Goal: Use online tool/utility: Utilize a website feature to perform a specific function

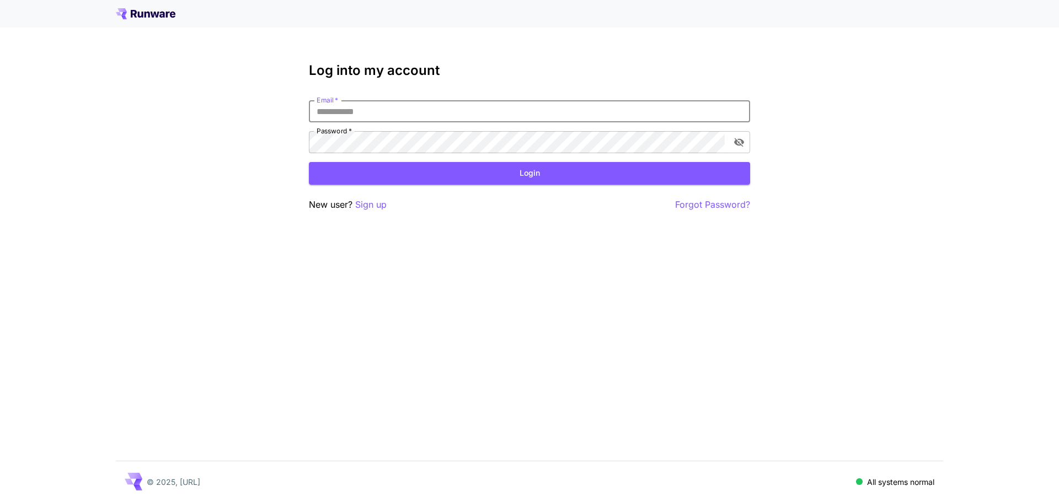
click at [392, 116] on input "Email   *" at bounding box center [529, 111] width 441 height 22
drag, startPoint x: 630, startPoint y: 114, endPoint x: 606, endPoint y: 113, distance: 24.8
click at [606, 113] on input "Email   *" at bounding box center [529, 111] width 441 height 22
type input "**********"
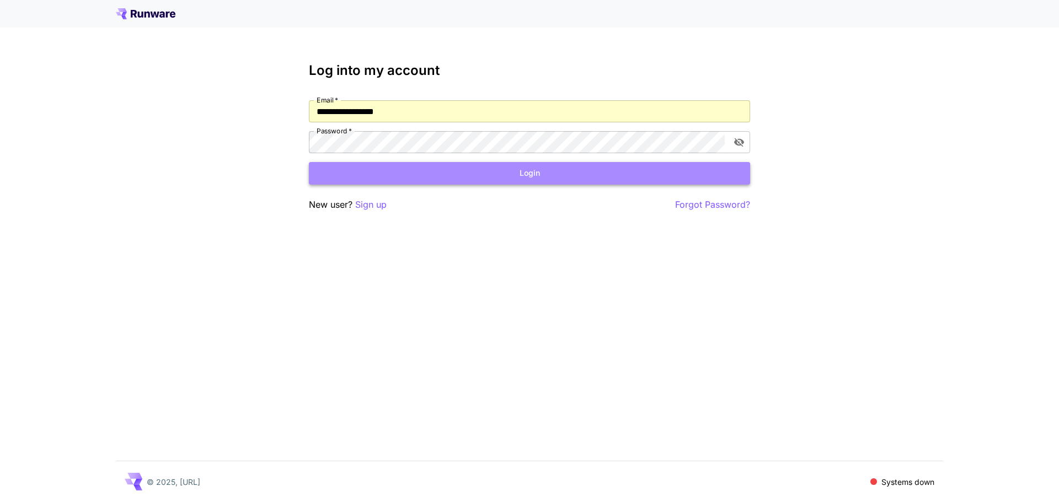
click at [621, 169] on button "Login" at bounding box center [529, 173] width 441 height 23
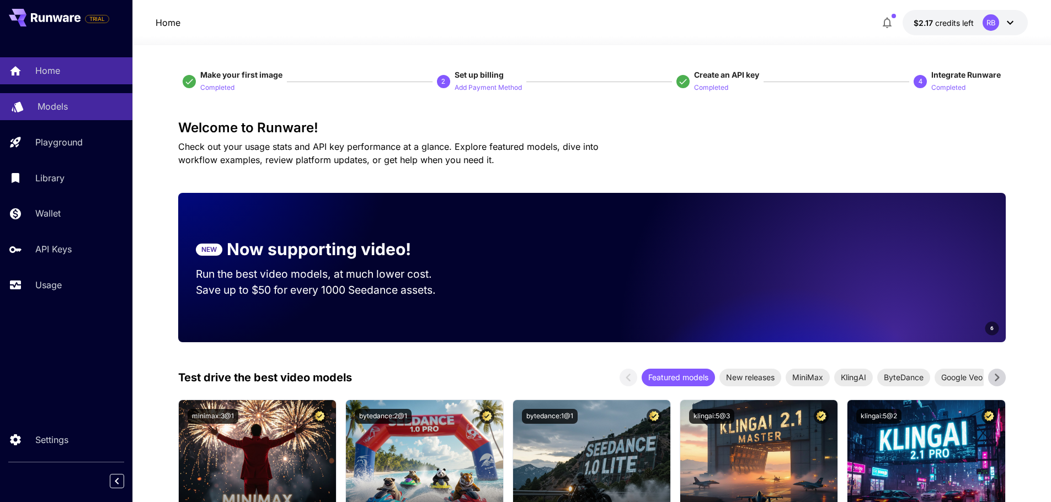
click at [76, 102] on div "Models" at bounding box center [81, 106] width 86 height 13
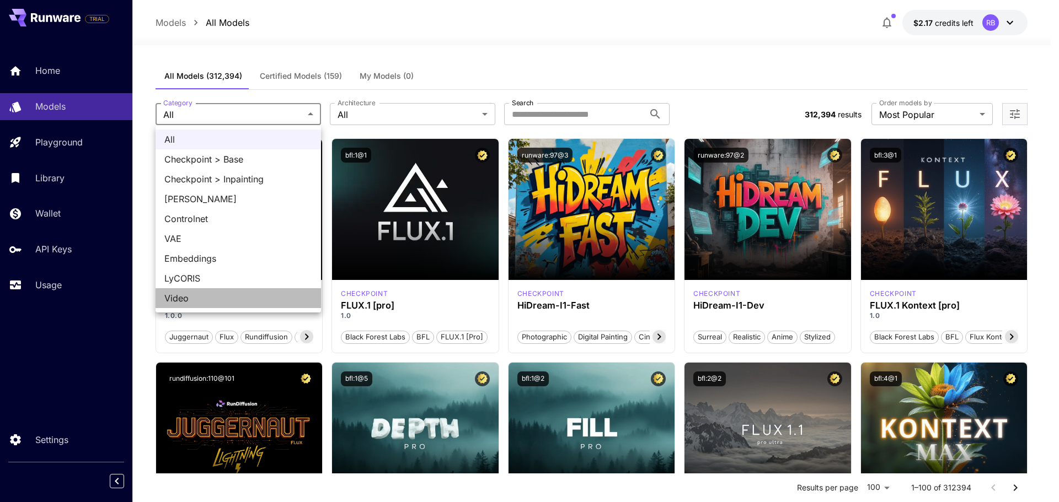
click at [259, 297] on span "Video" at bounding box center [238, 298] width 148 height 13
type input "*****"
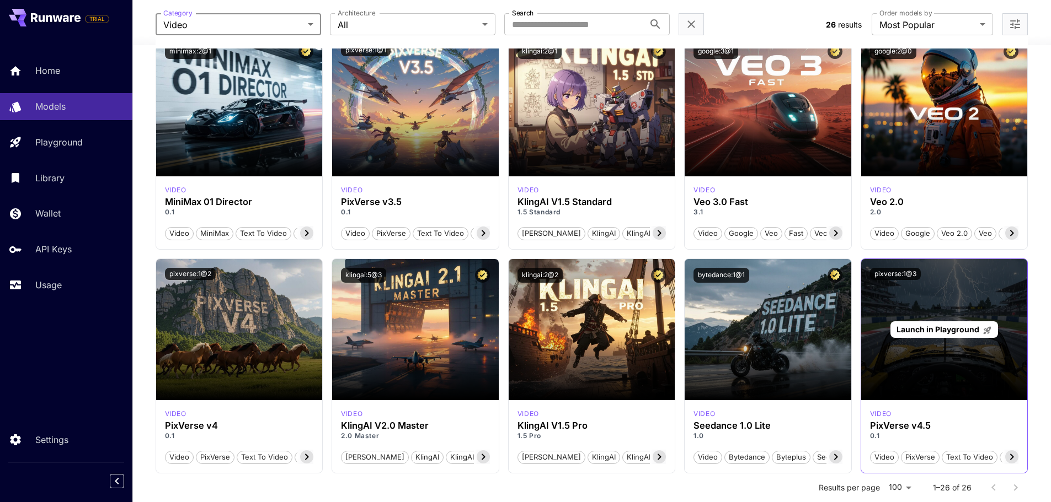
scroll to position [368, 0]
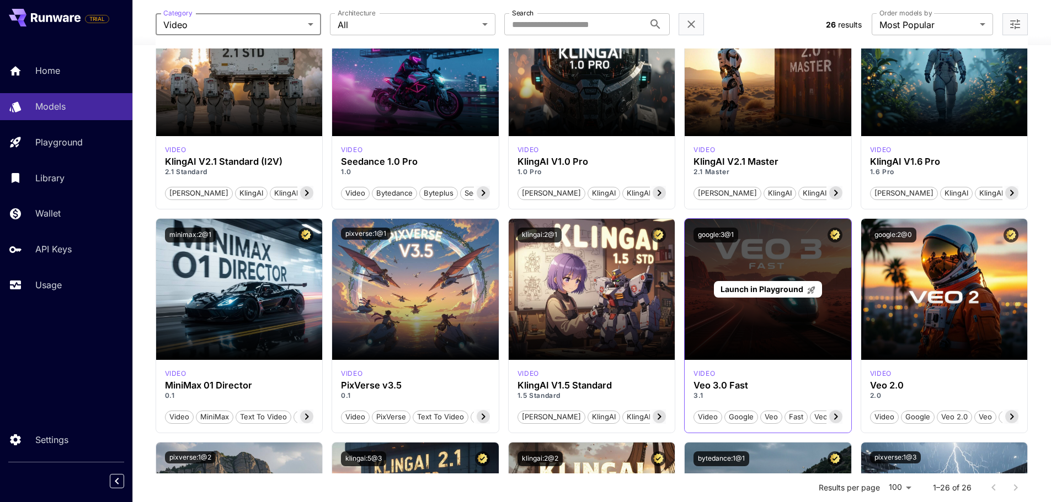
click at [785, 287] on span "Launch in Playground" at bounding box center [761, 289] width 83 height 9
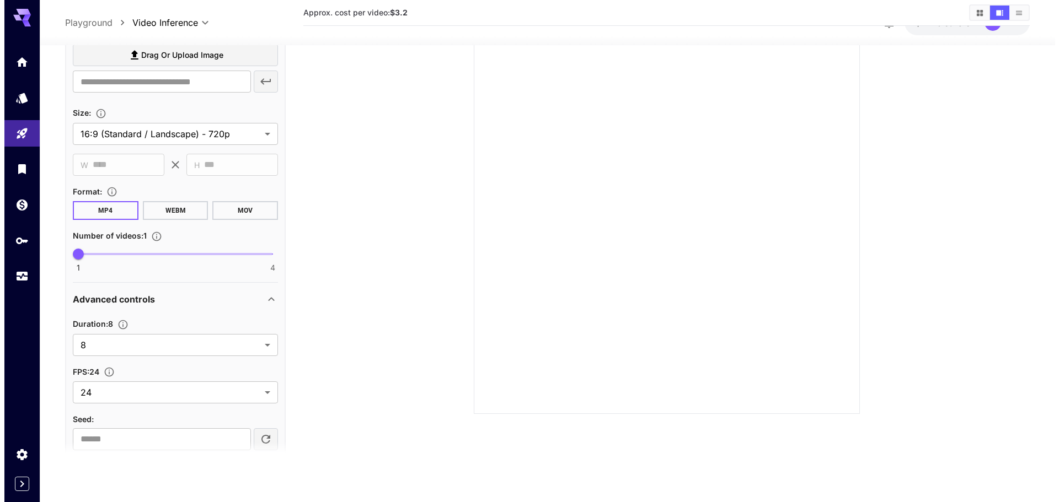
scroll to position [424, 0]
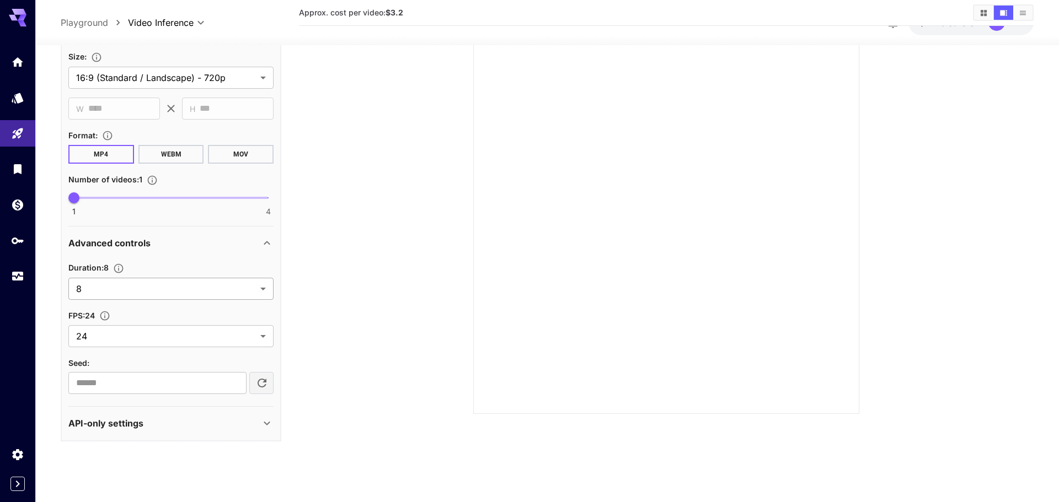
click at [121, 286] on body "**********" at bounding box center [529, 208] width 1059 height 590
click at [121, 269] on div at bounding box center [529, 251] width 1059 height 502
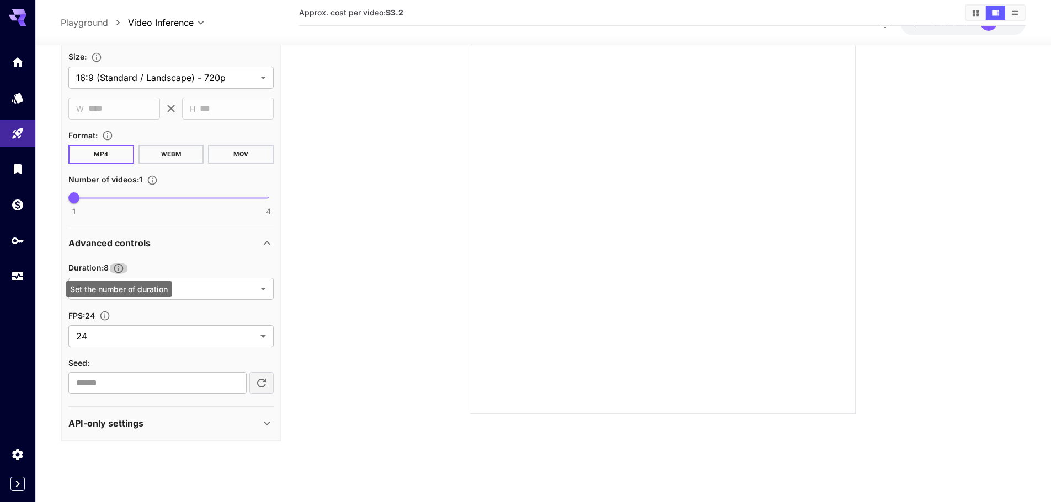
click at [119, 266] on icon "Set the number of duration" at bounding box center [118, 268] width 11 height 11
click at [158, 263] on div "Duration : 8" at bounding box center [170, 267] width 205 height 13
click at [936, 28] on p "$2.17 credits left" at bounding box center [941, 23] width 60 height 12
